Goal: Navigation & Orientation: Find specific page/section

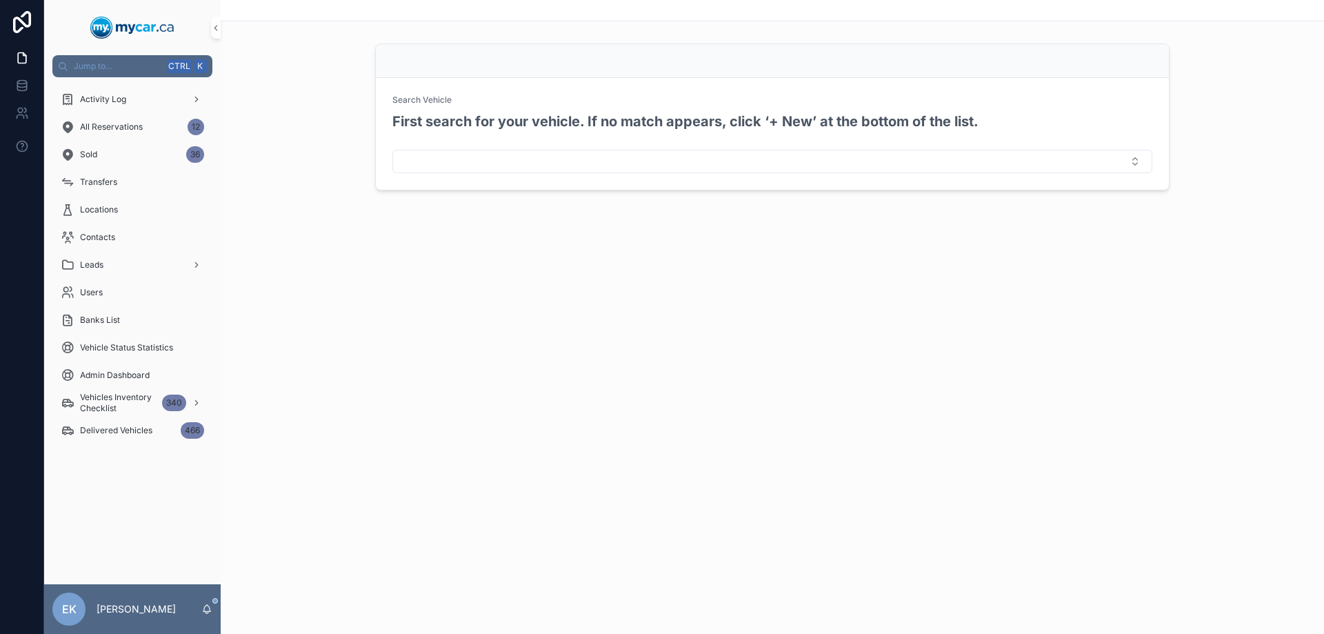
click at [328, 133] on div "Search Vehicle First search for your vehicle. If no match appears, click ‘+ New…" at bounding box center [772, 117] width 1103 height 158
click at [154, 103] on div "Activity Log" at bounding box center [132, 99] width 143 height 22
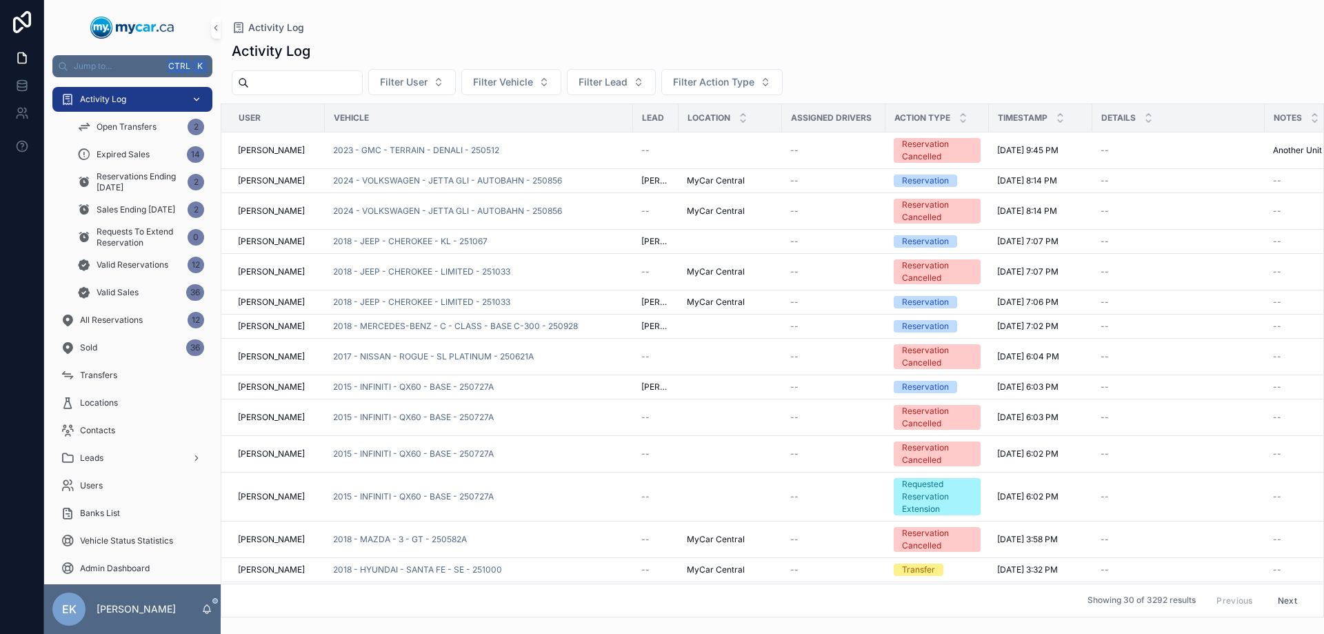
click at [200, 99] on icon "scrollable content" at bounding box center [197, 99] width 10 height 10
click at [195, 97] on icon "scrollable content" at bounding box center [197, 99] width 10 height 10
click at [126, 62] on span "Jump to..." at bounding box center [118, 66] width 88 height 11
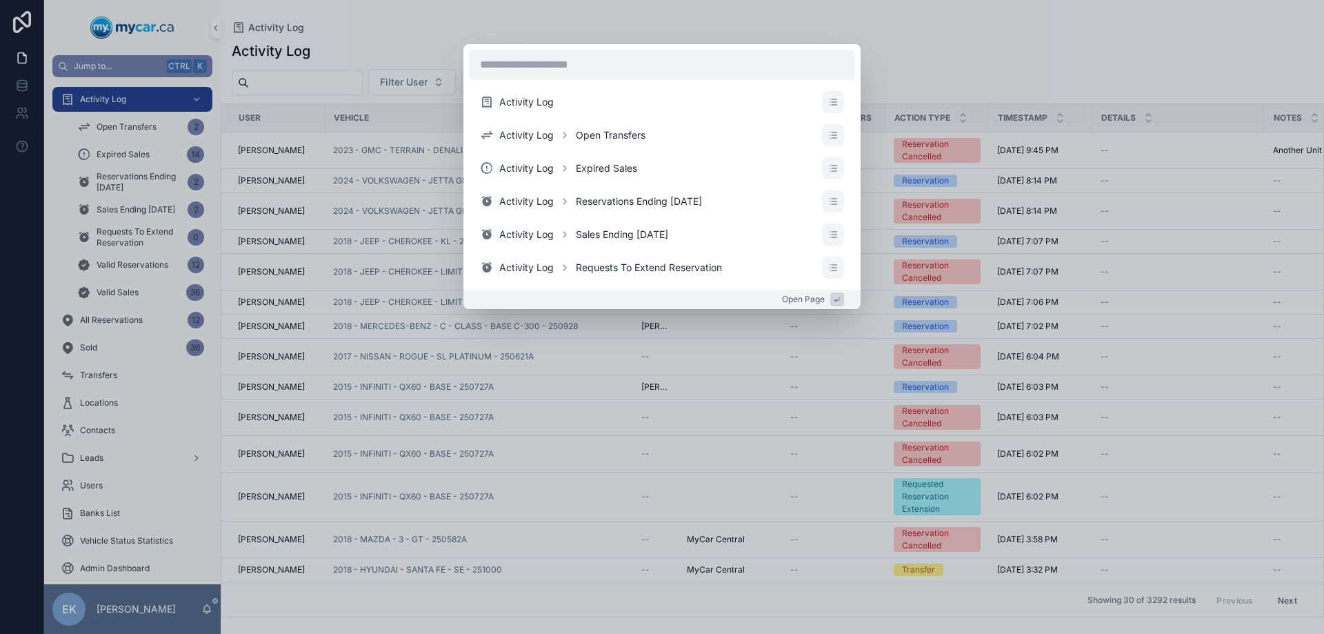
click at [126, 62] on div "Activity Log Activity Log Open Transfers Activity Log Expired Sales Activity Lo…" at bounding box center [662, 317] width 1324 height 634
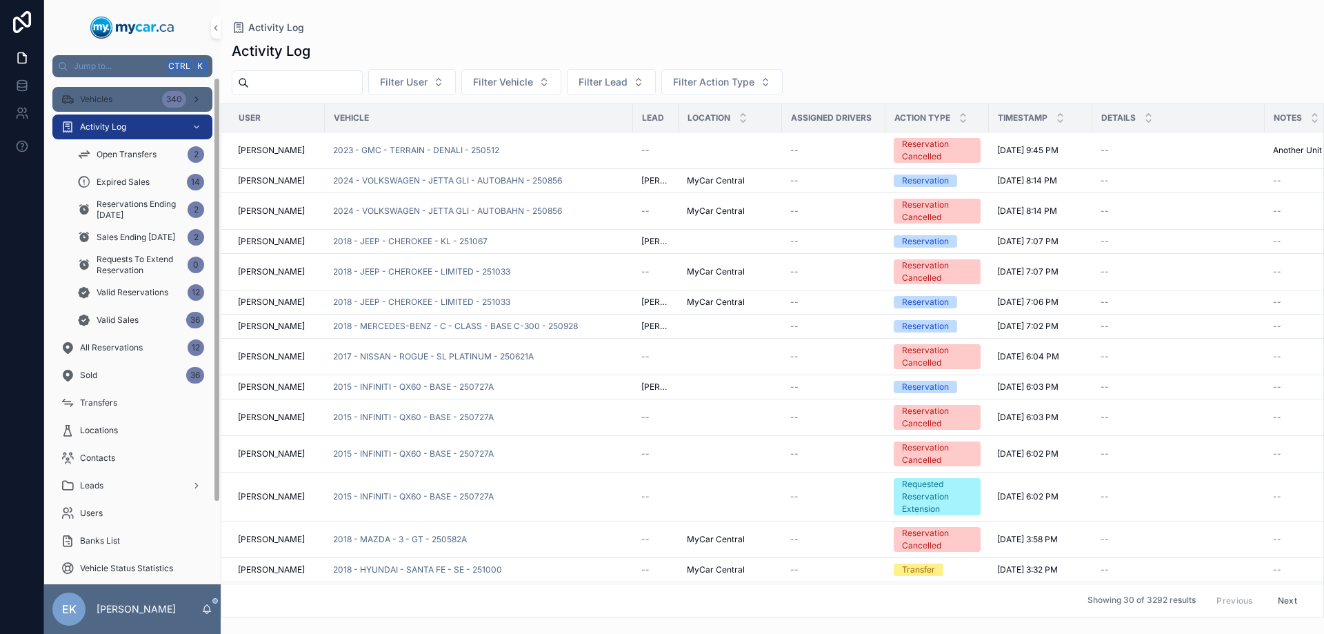
click at [89, 97] on span "Vehicles" at bounding box center [96, 99] width 32 height 11
